Goal: Information Seeking & Learning: Learn about a topic

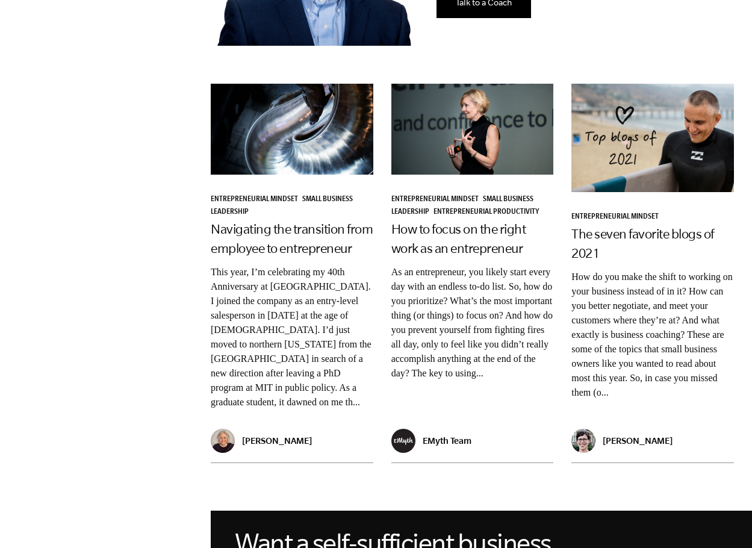
scroll to position [903, 0]
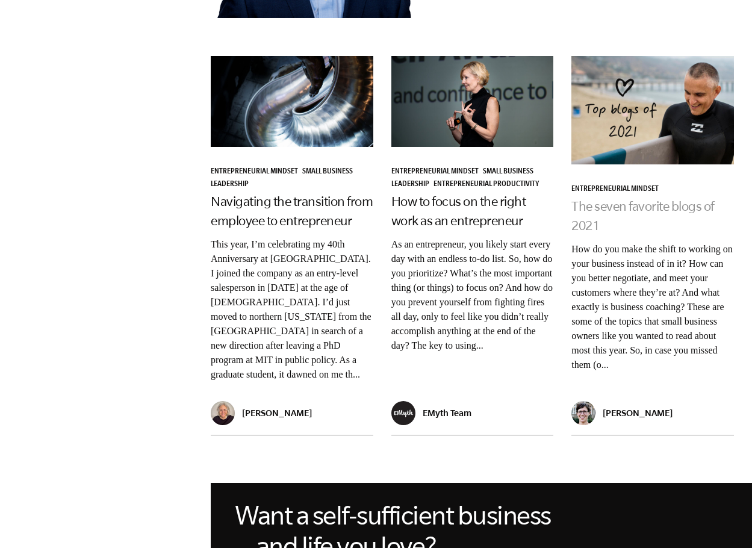
click at [612, 203] on link "The seven favorite blogs of 2021" at bounding box center [642, 216] width 143 height 34
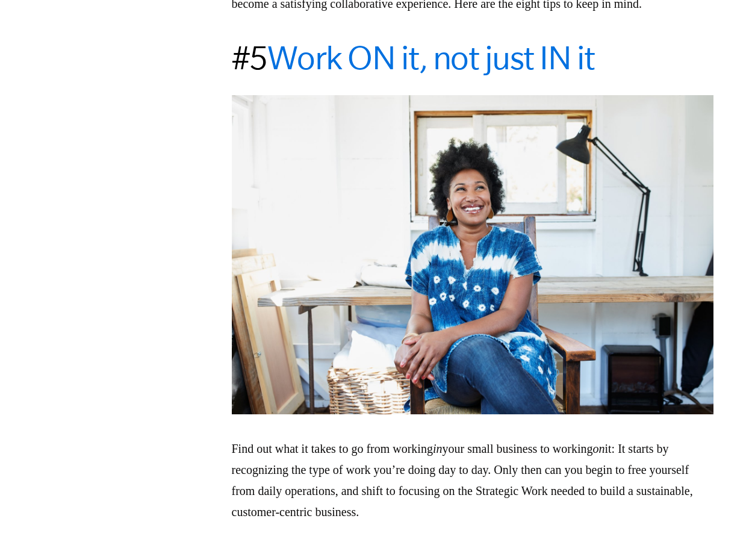
scroll to position [1746, 0]
